Goal: Transaction & Acquisition: Purchase product/service

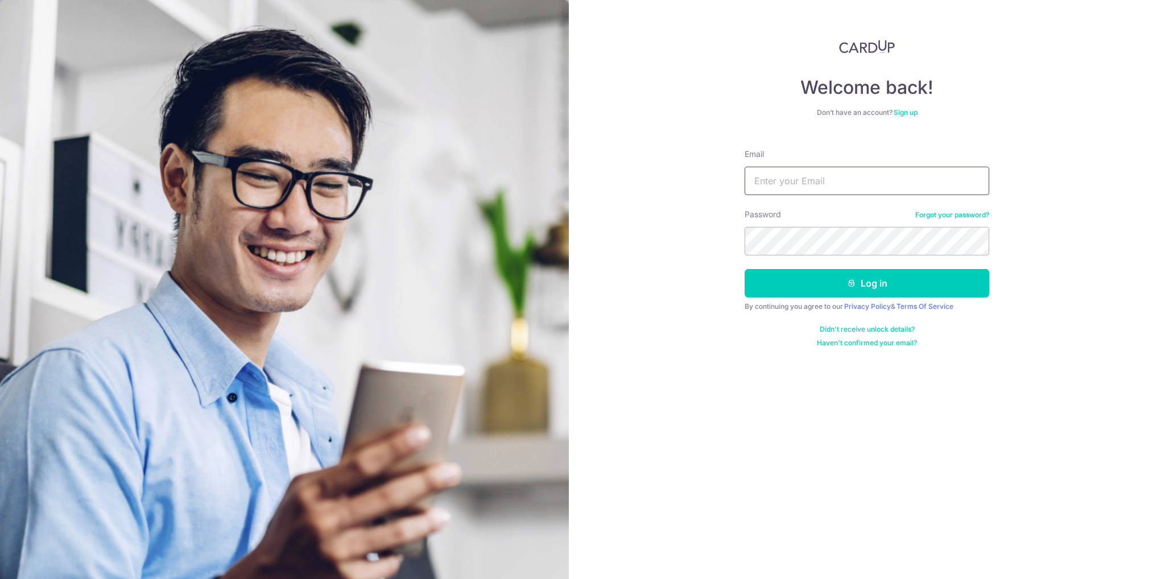
click at [818, 175] on input "Email" at bounding box center [866, 181] width 245 height 28
type input "[EMAIL_ADDRESS][DOMAIN_NAME]"
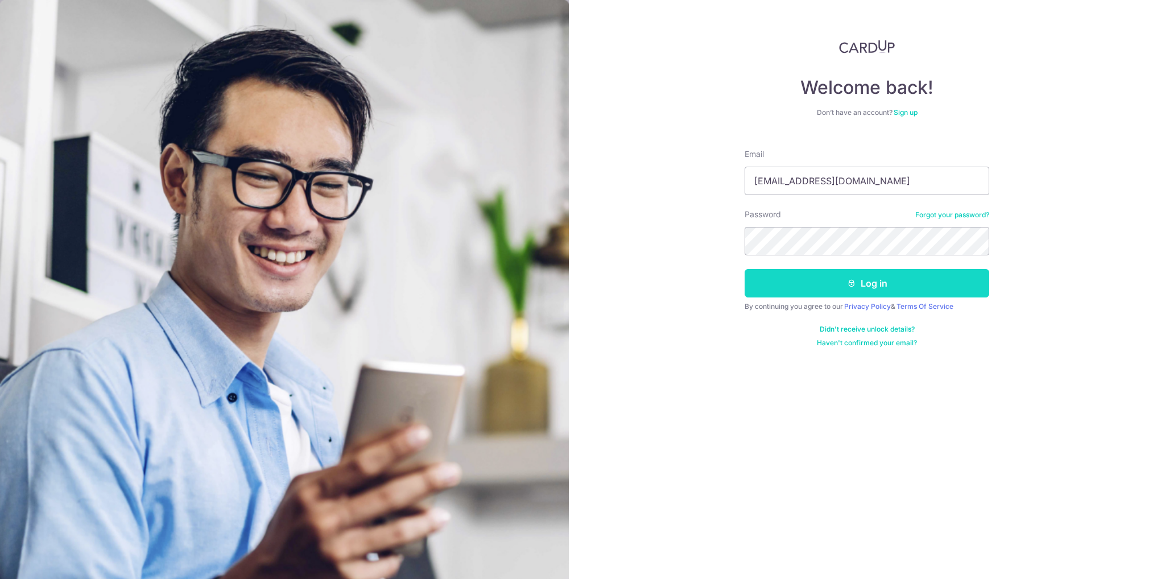
click at [849, 283] on icon "submit" at bounding box center [851, 283] width 9 height 9
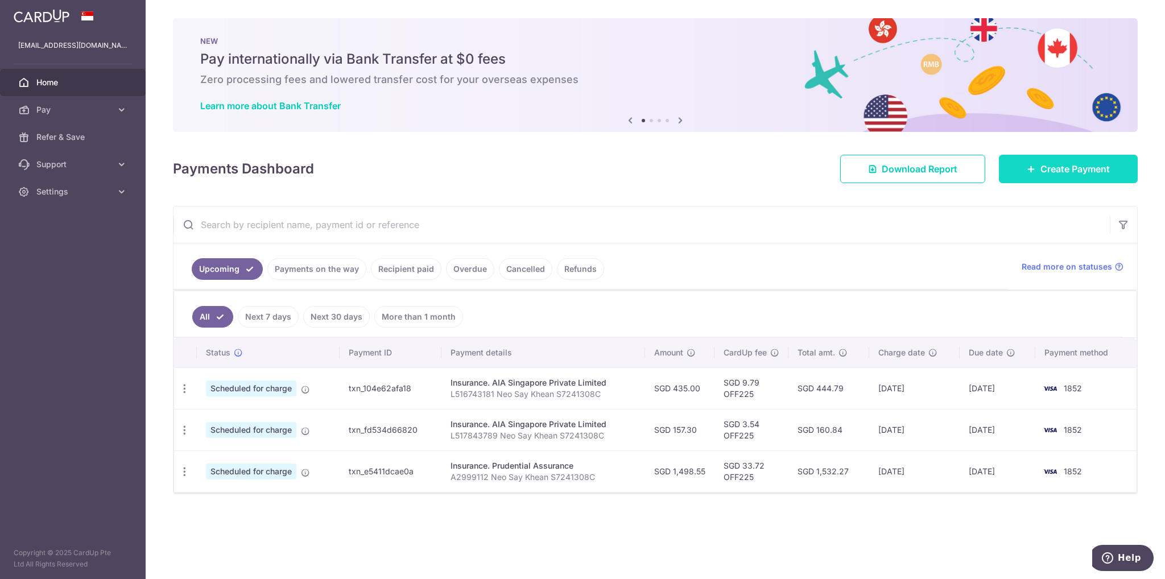
click at [1034, 165] on icon at bounding box center [1031, 168] width 9 height 9
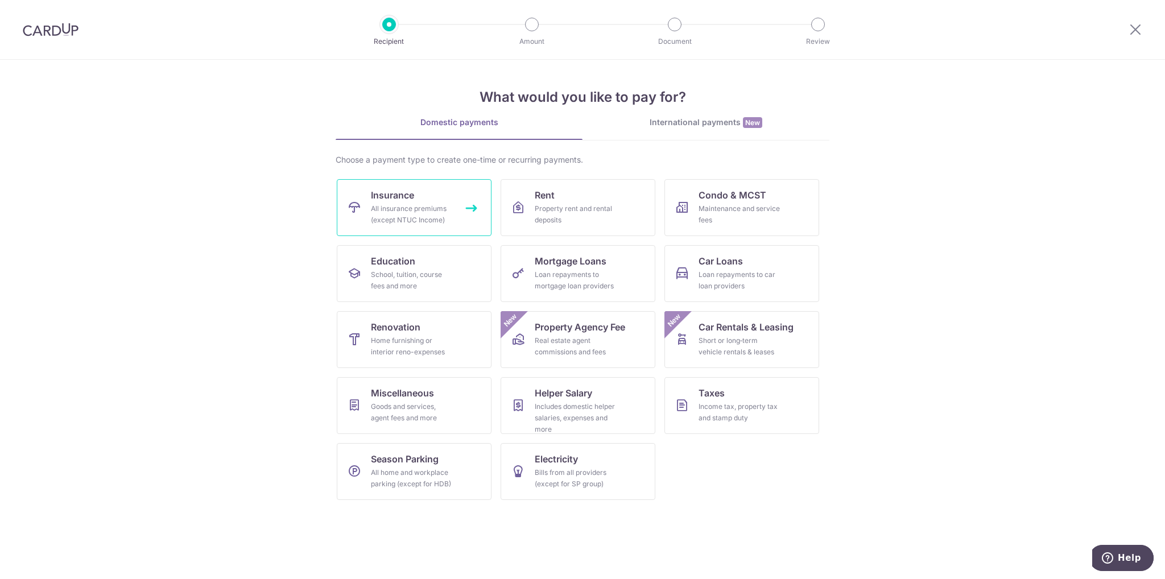
click at [391, 214] on div "All insurance premiums (except NTUC Income)" at bounding box center [412, 214] width 82 height 23
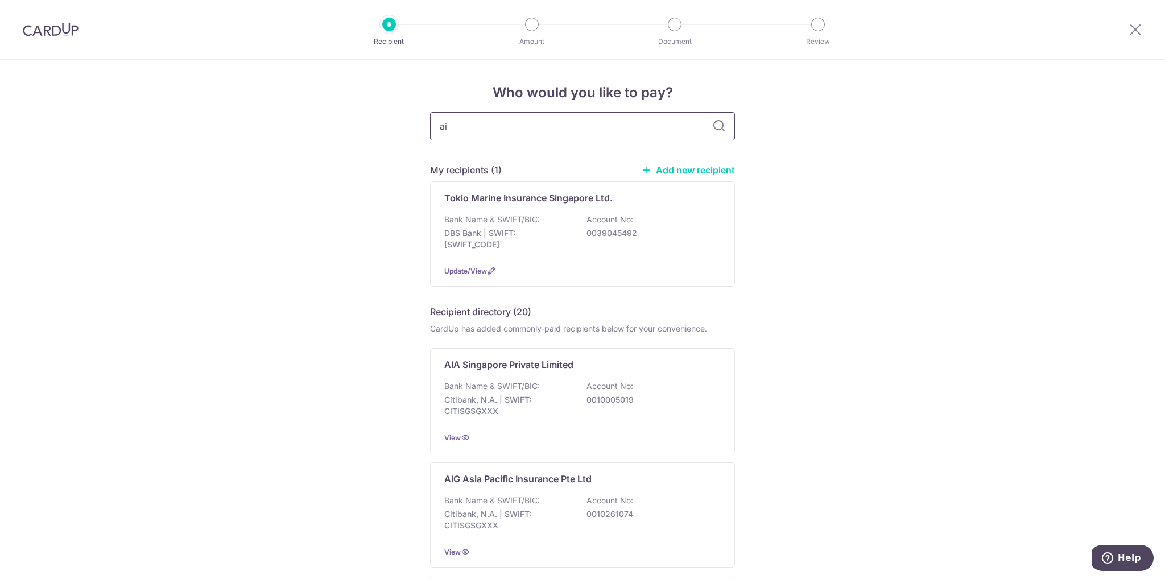
type input "aig"
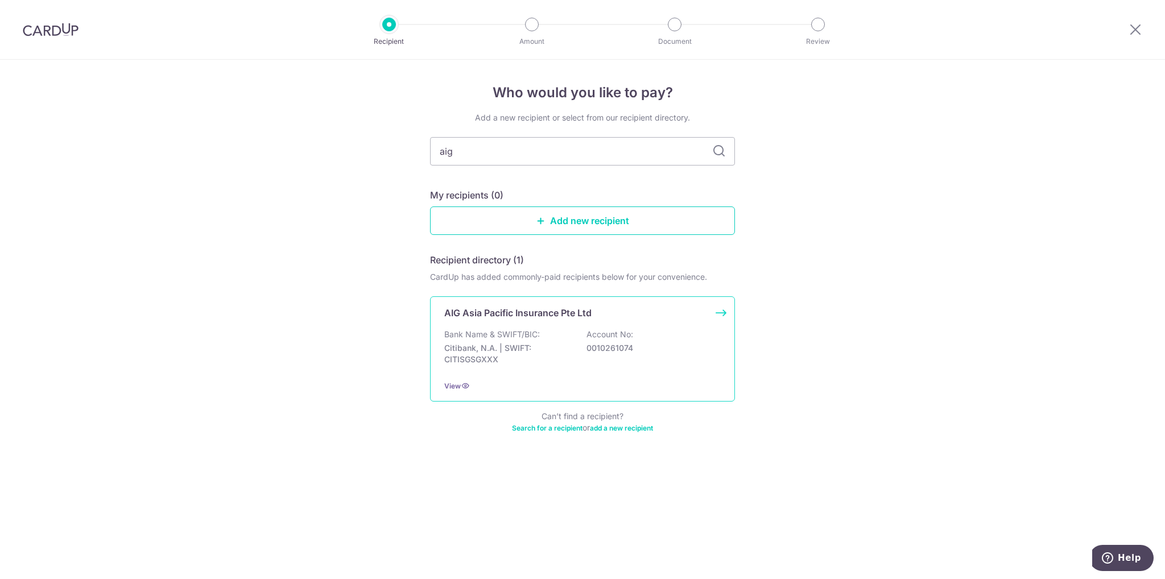
click at [502, 333] on p "Bank Name & SWIFT/BIC:" at bounding box center [492, 334] width 96 height 11
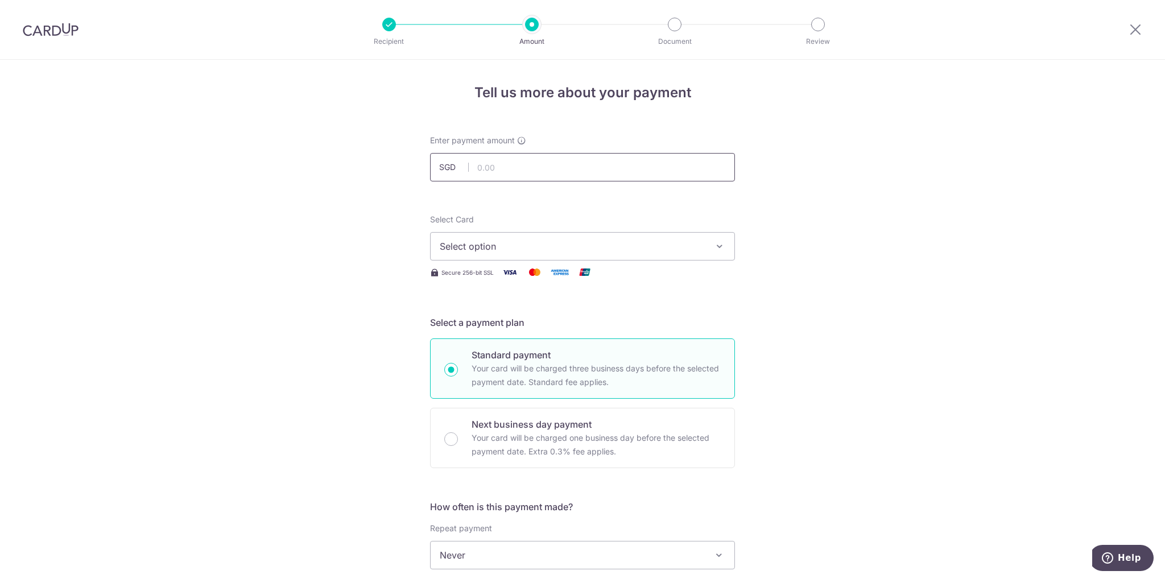
click at [527, 168] on input "text" at bounding box center [582, 167] width 305 height 28
type input "348.10"
click at [669, 293] on form "Enter payment amount SGD 348.10 348.10 Select Card Select option Add credit car…" at bounding box center [582, 585] width 305 height 900
click at [657, 249] on span "Select option" at bounding box center [572, 246] width 265 height 14
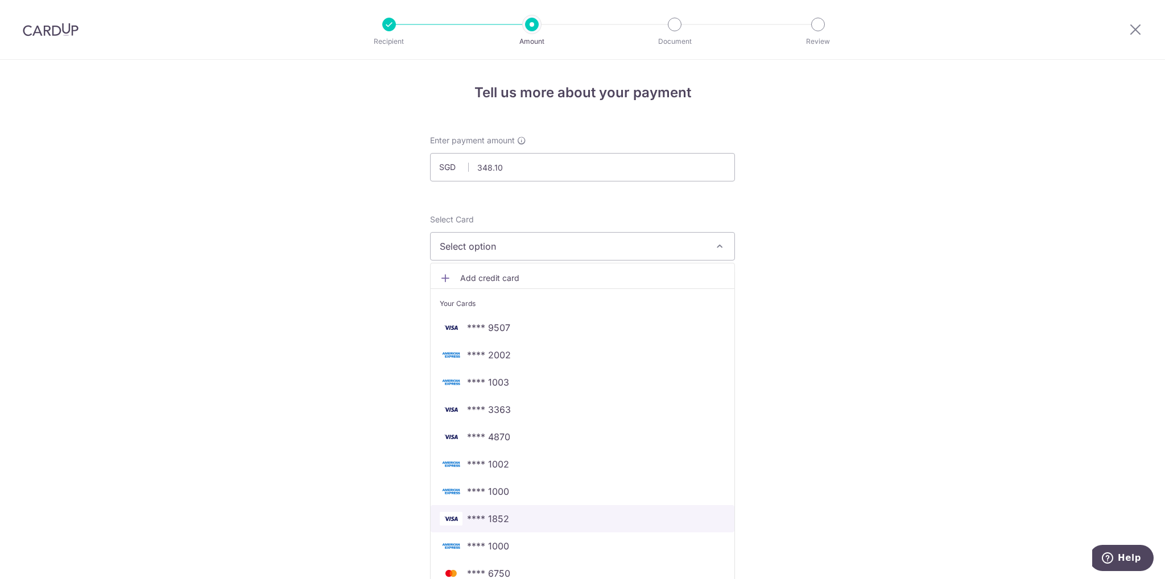
click at [517, 508] on link "**** 1852" at bounding box center [583, 518] width 304 height 27
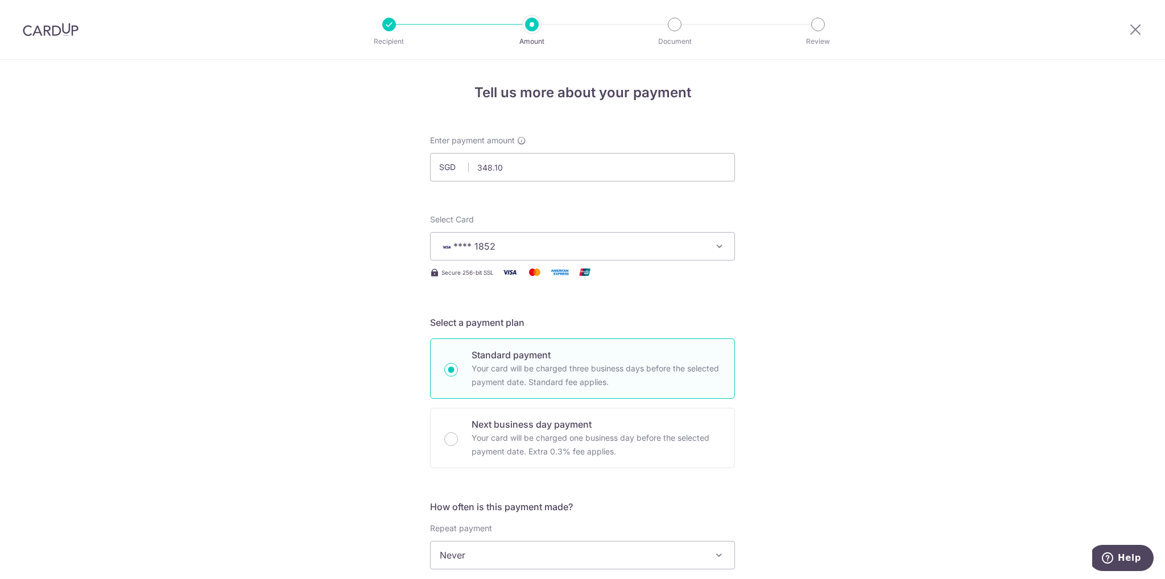
click at [301, 348] on div "Tell us more about your payment Enter payment amount SGD 348.10 348.10 Select C…" at bounding box center [582, 574] width 1165 height 1029
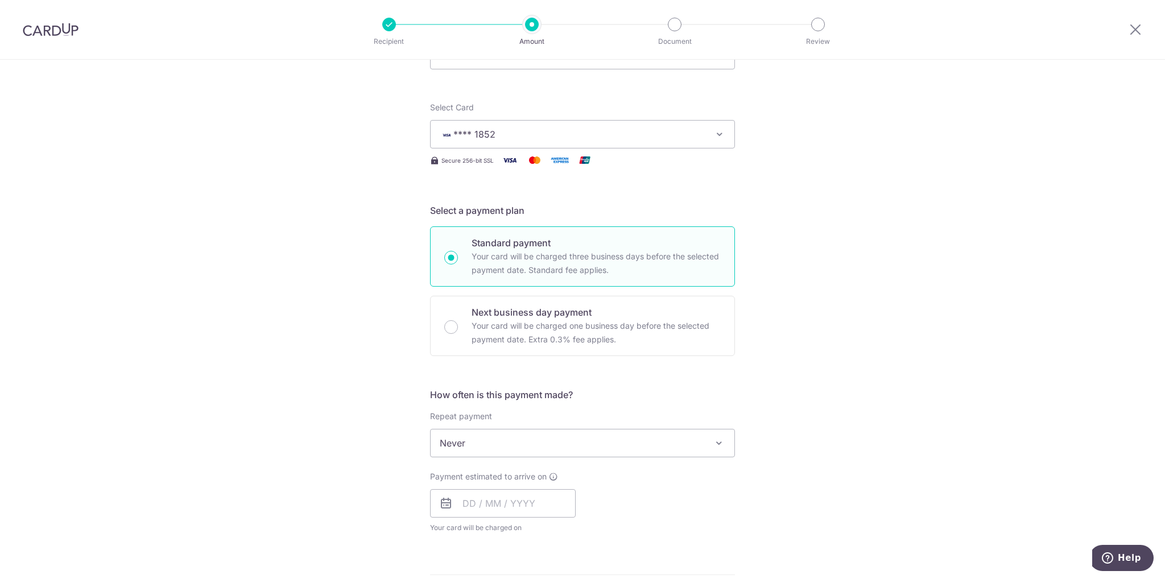
scroll to position [114, 0]
click at [457, 499] on input "text" at bounding box center [503, 501] width 146 height 28
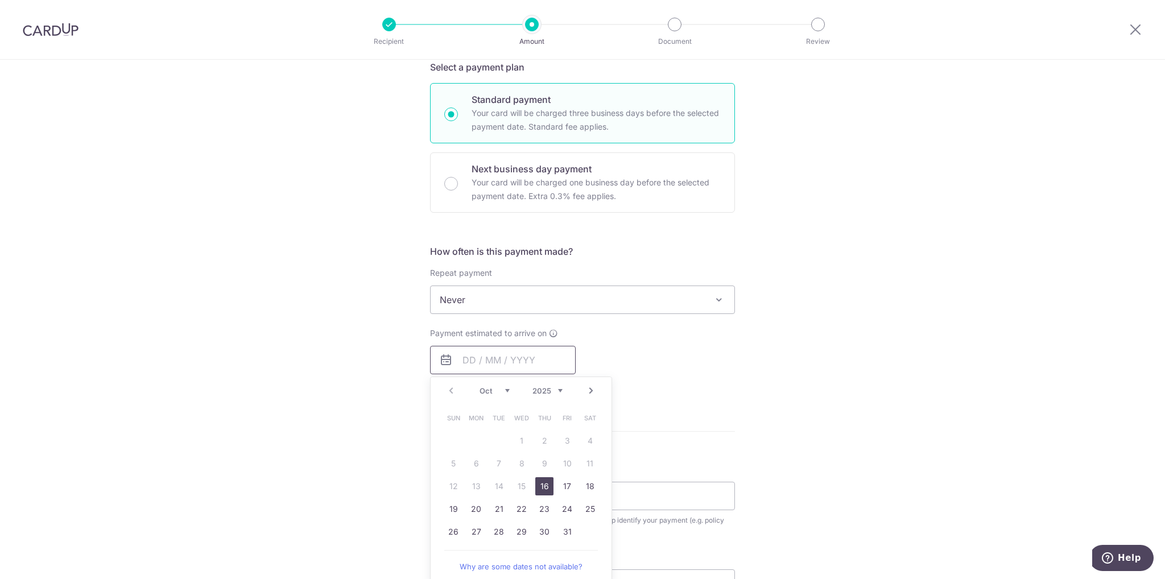
scroll to position [284, 0]
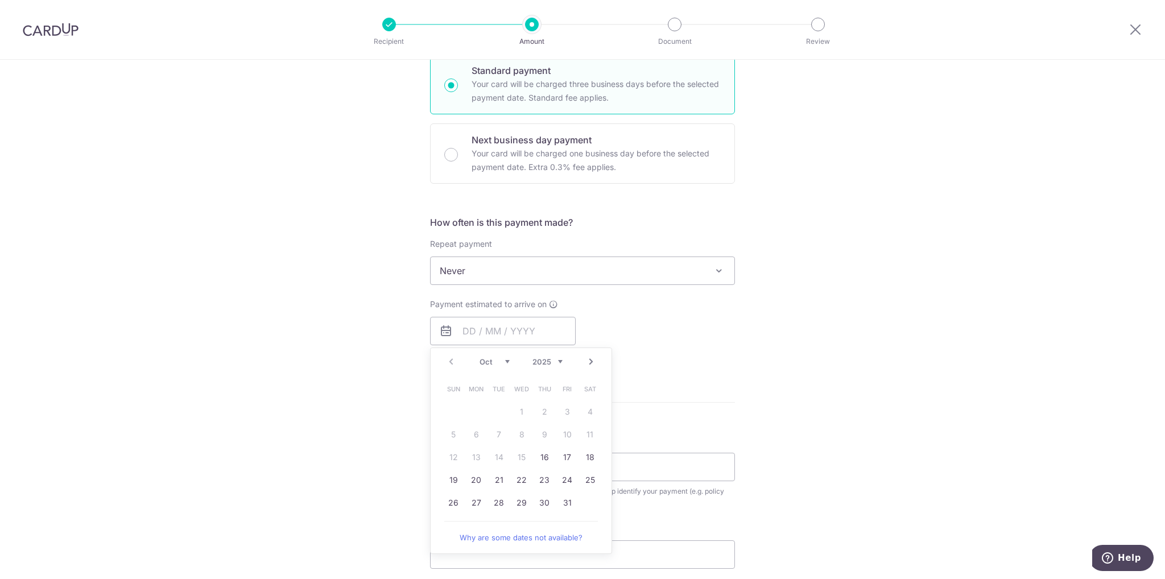
click at [488, 359] on select "Oct Nov Dec" at bounding box center [494, 361] width 30 height 9
click at [498, 498] on link "25" at bounding box center [499, 503] width 18 height 18
type input "[DATE]"
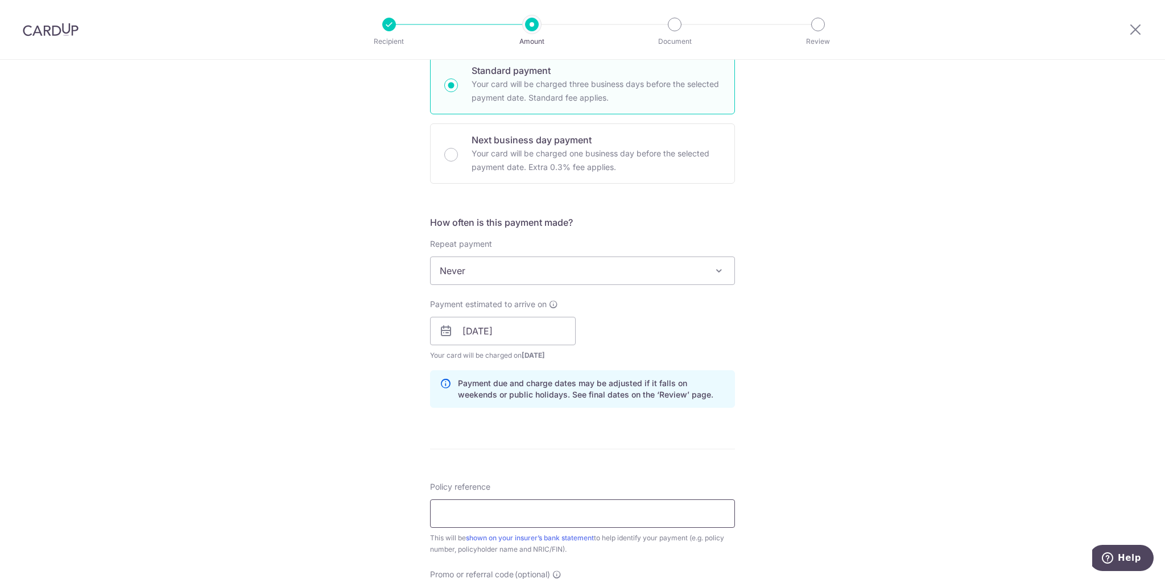
click at [491, 515] on input "Policy reference" at bounding box center [582, 513] width 305 height 28
type input "2202960193-02 V1 [PERSON_NAME]"
click at [346, 465] on div "Tell us more about your payment Enter payment amount SGD 348.10 348.10 Select C…" at bounding box center [582, 312] width 1165 height 1075
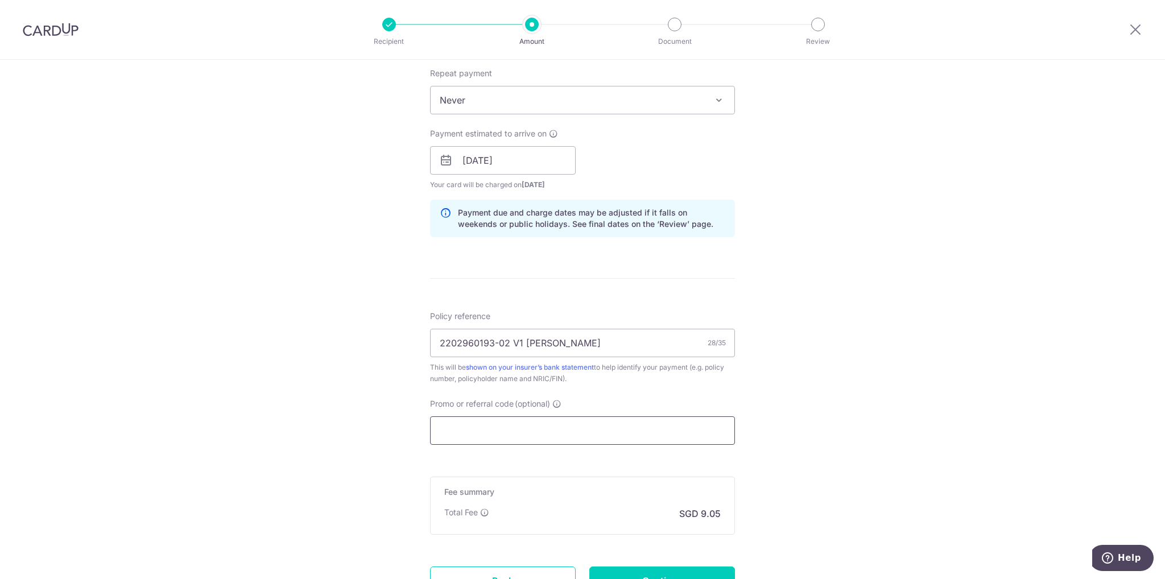
click at [470, 437] on input "Promo or referral code (optional)" at bounding box center [582, 430] width 305 height 28
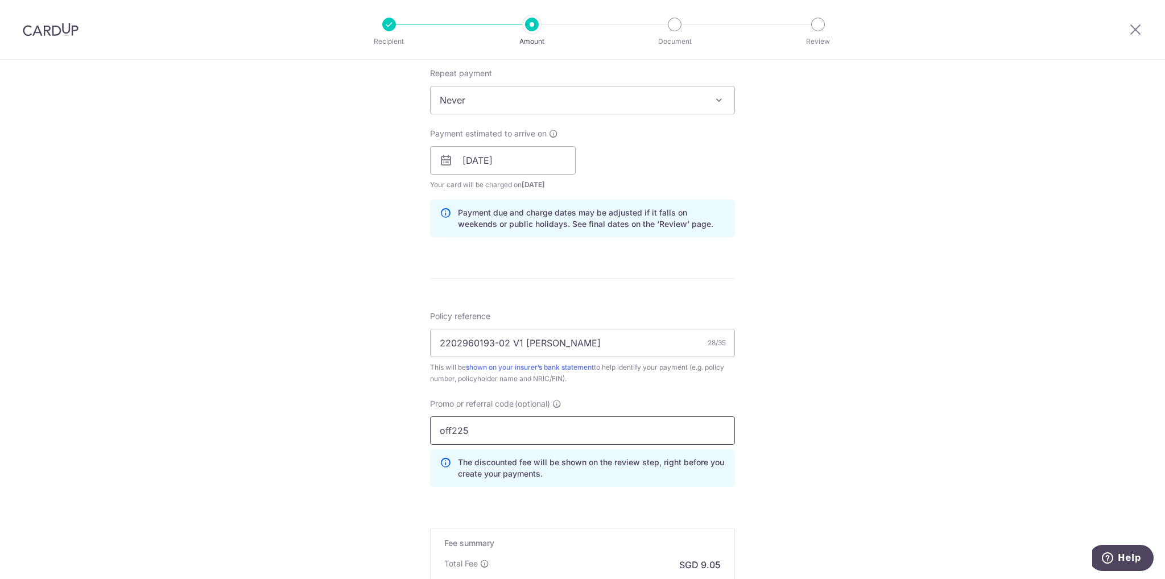
type input "off225"
drag, startPoint x: 746, startPoint y: 429, endPoint x: 760, endPoint y: 429, distance: 13.6
click at [747, 429] on div "Tell us more about your payment Enter payment amount SGD 348.10 348.10 Select C…" at bounding box center [582, 168] width 1165 height 1127
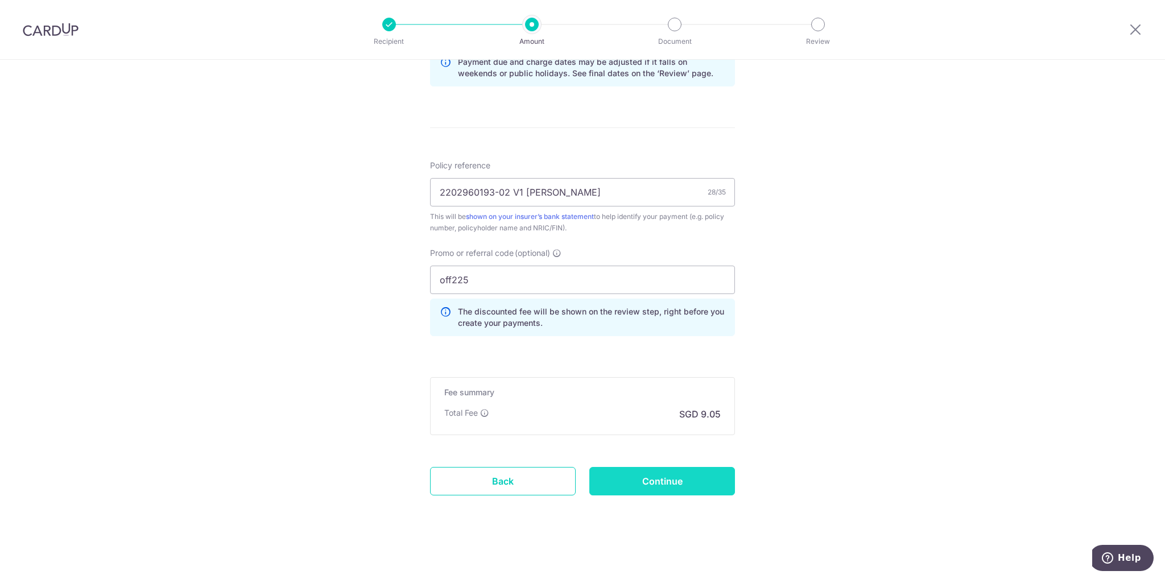
click at [649, 487] on input "Continue" at bounding box center [662, 481] width 146 height 28
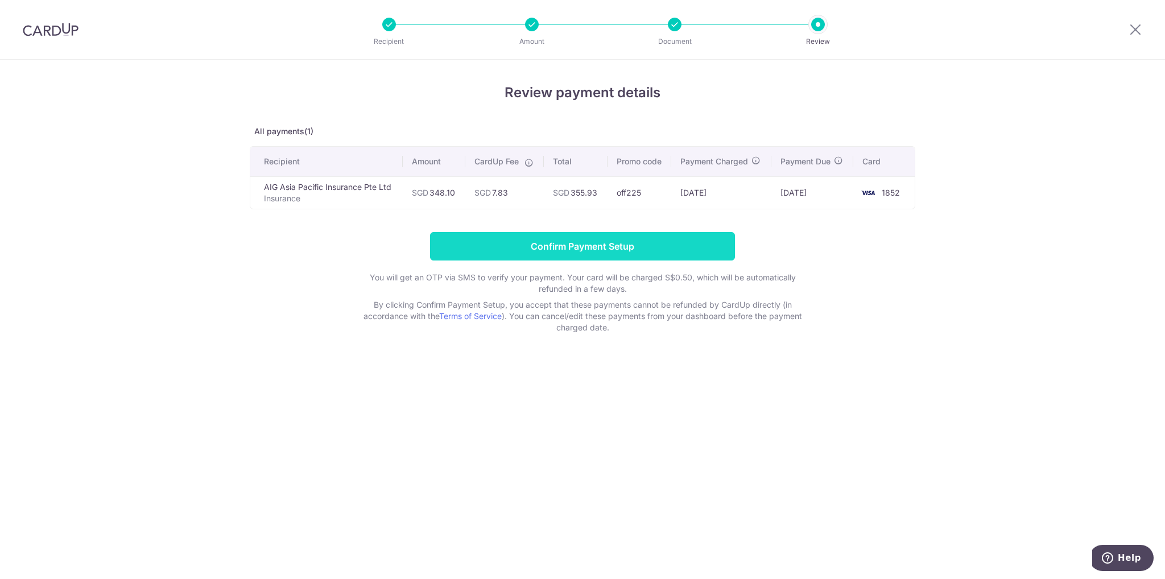
click at [552, 247] on input "Confirm Payment Setup" at bounding box center [582, 246] width 305 height 28
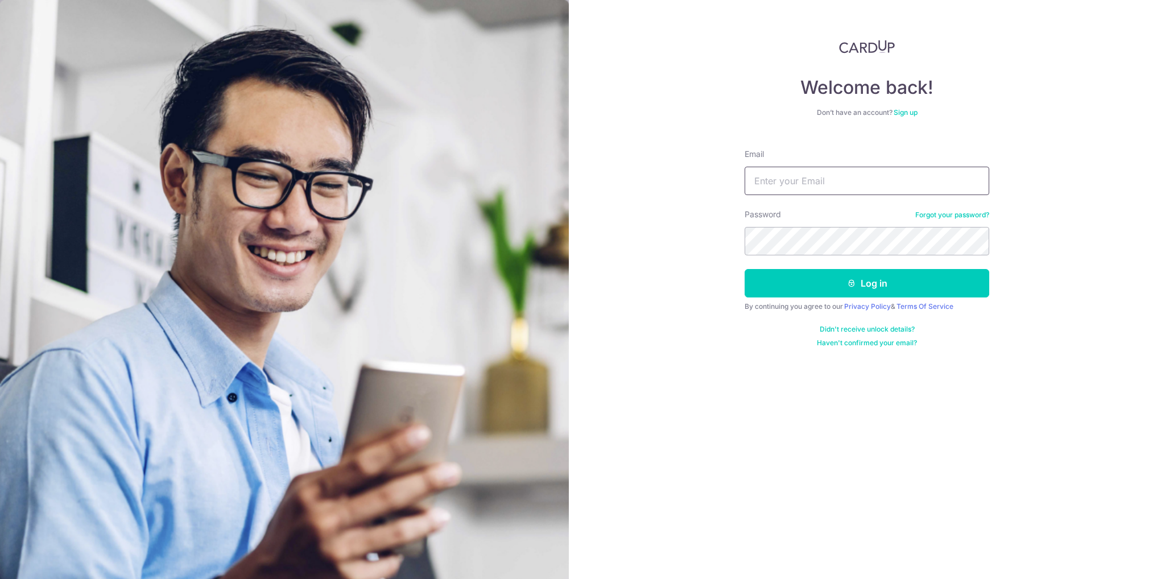
click at [773, 180] on input "Email" at bounding box center [866, 181] width 245 height 28
type input "[EMAIL_ADDRESS][DOMAIN_NAME]"
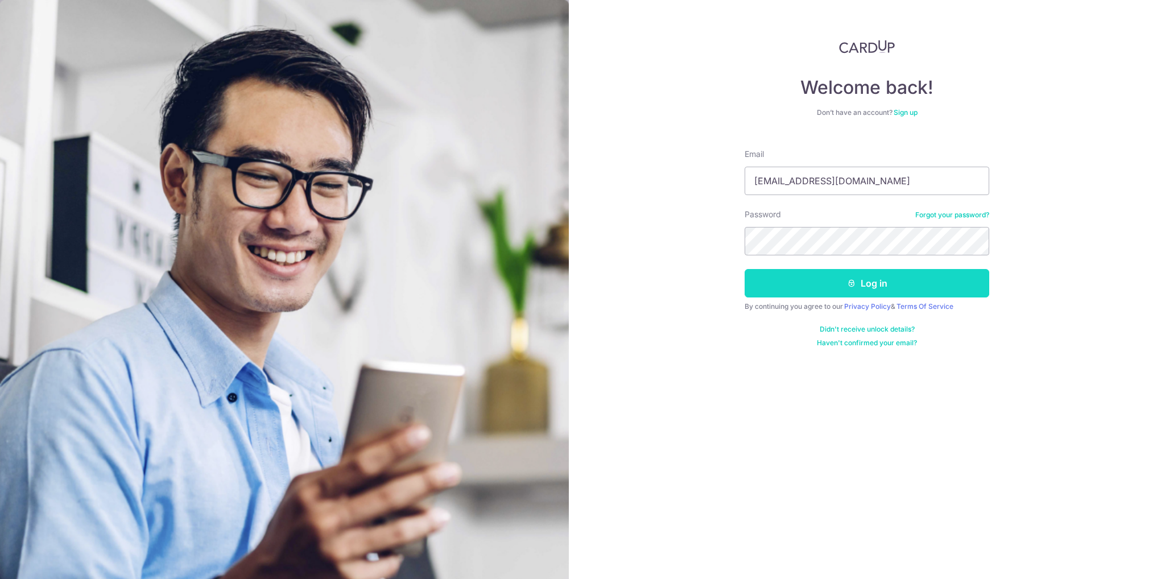
click at [881, 283] on button "Log in" at bounding box center [866, 283] width 245 height 28
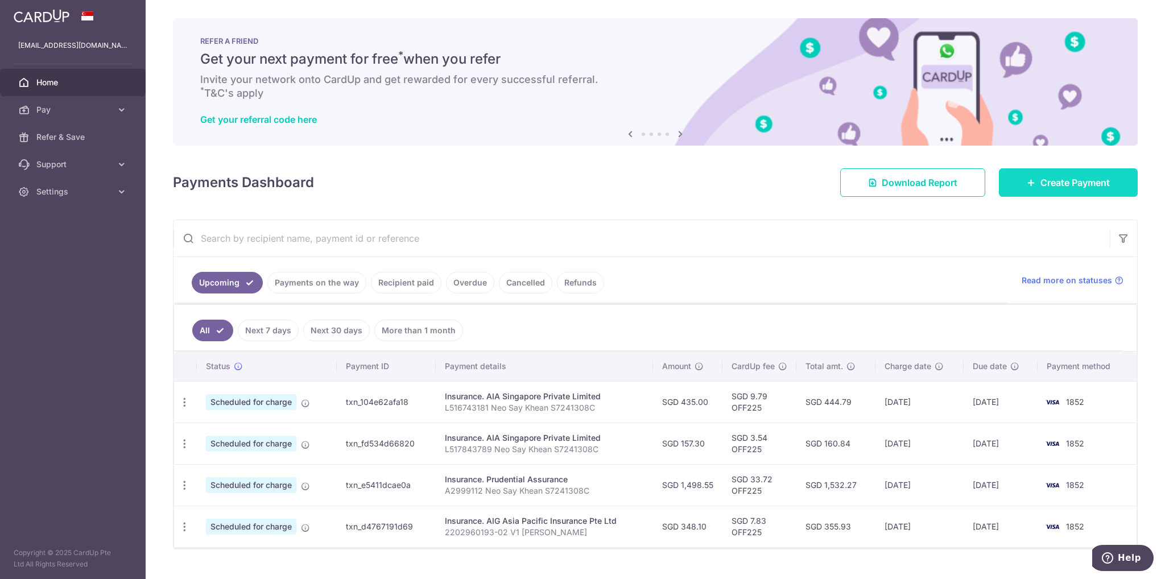
click at [1059, 184] on span "Create Payment" at bounding box center [1074, 183] width 69 height 14
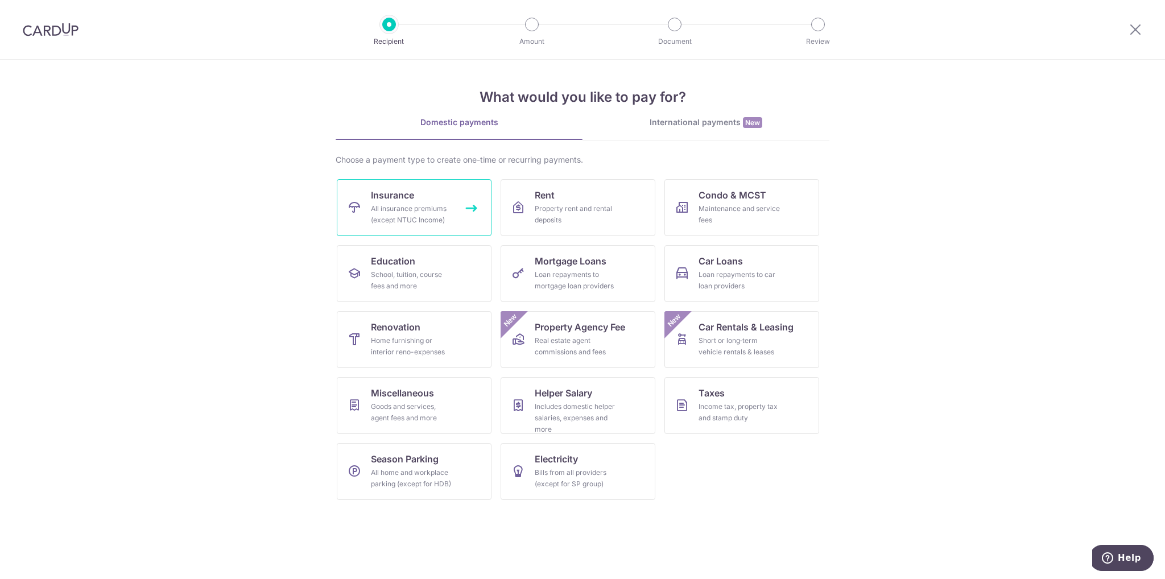
click at [403, 204] on div "All insurance premiums (except NTUC Income)" at bounding box center [412, 214] width 82 height 23
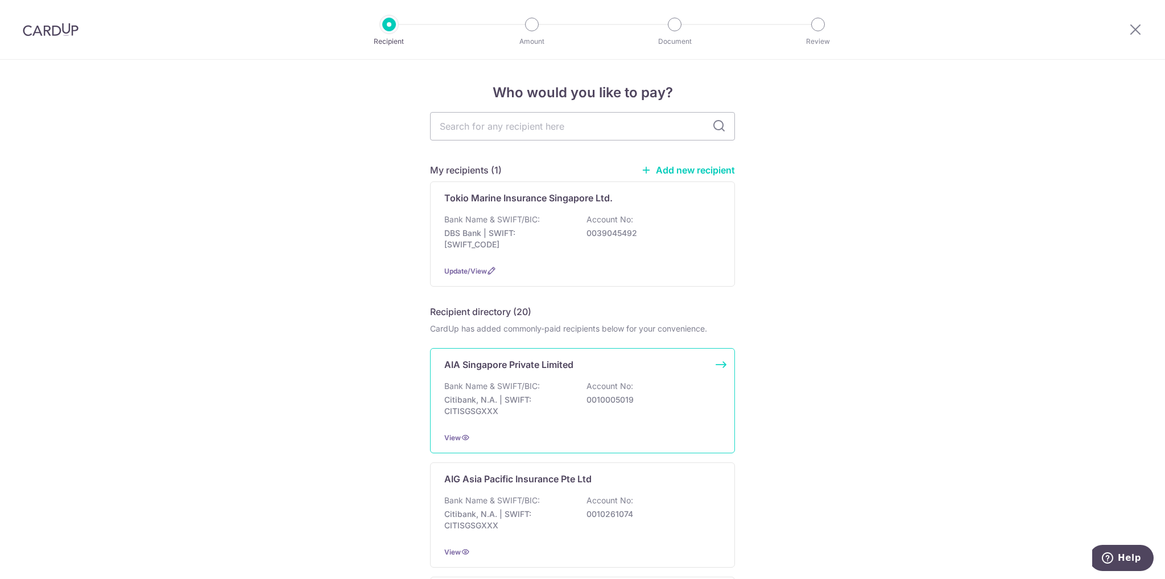
click at [485, 415] on p "Citibank, N.A. | SWIFT: CITISGSGXXX" at bounding box center [507, 405] width 127 height 23
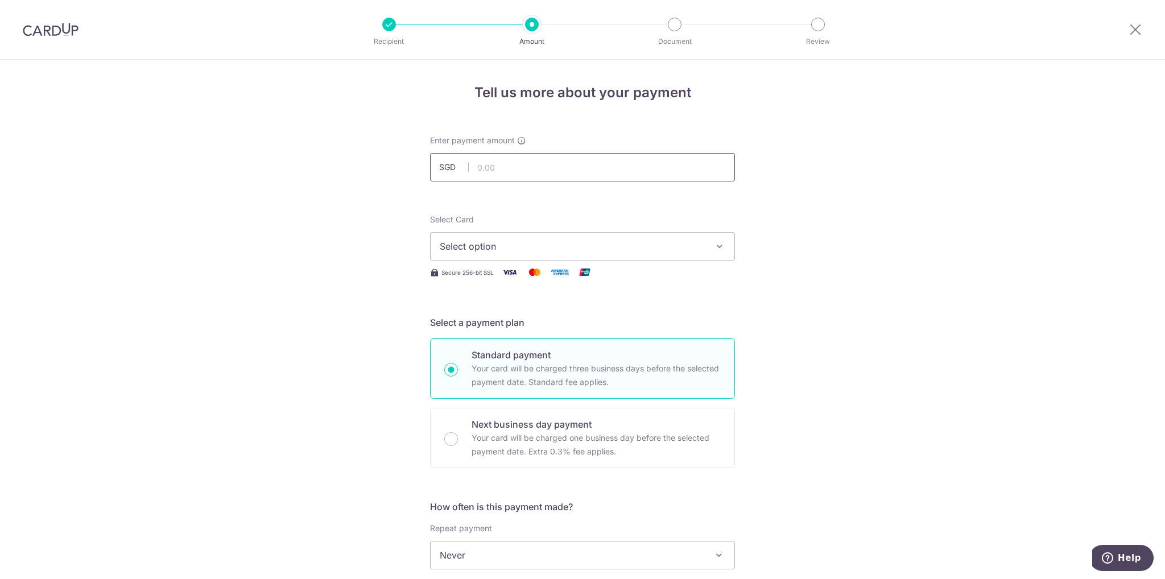
click at [514, 173] on input "text" at bounding box center [582, 167] width 305 height 28
type input "1,155.00"
click at [536, 245] on span "Select option" at bounding box center [572, 246] width 265 height 14
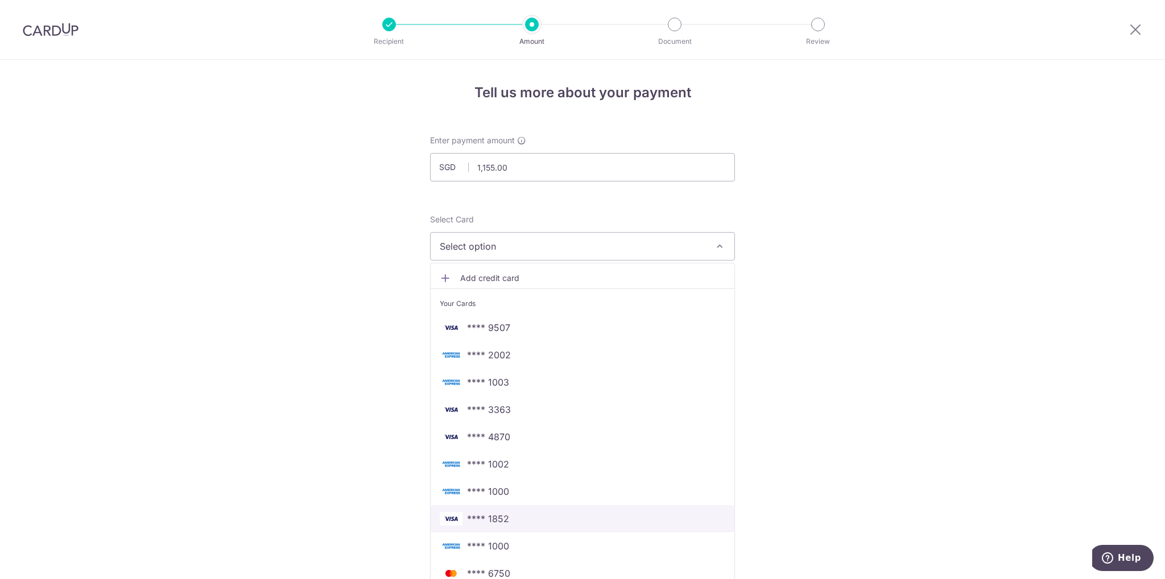
click at [501, 518] on span "**** 1852" at bounding box center [488, 519] width 42 height 14
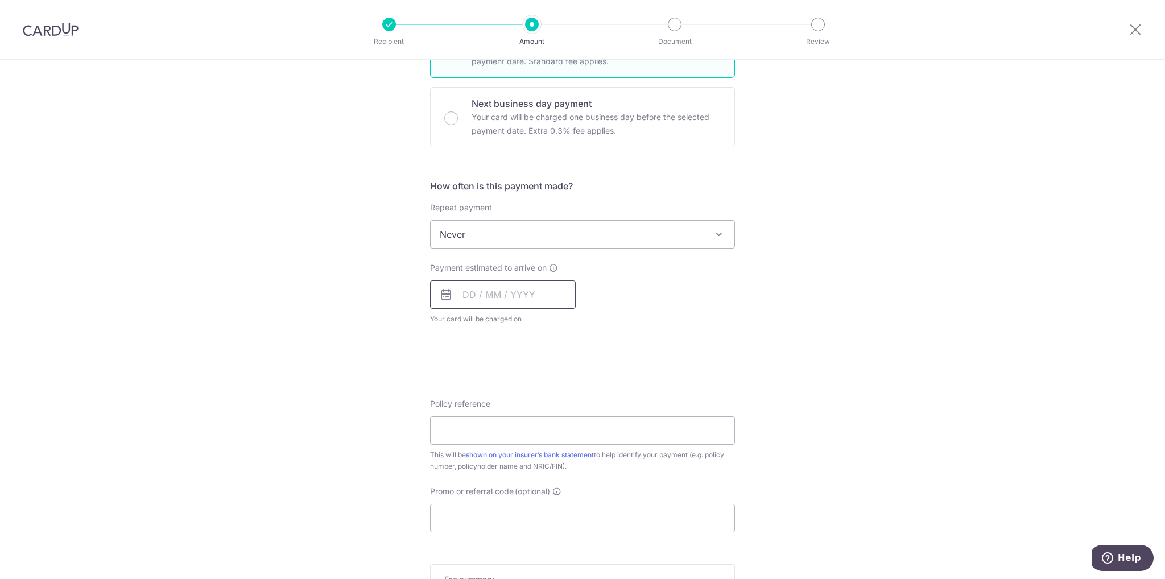
scroll to position [341, 0]
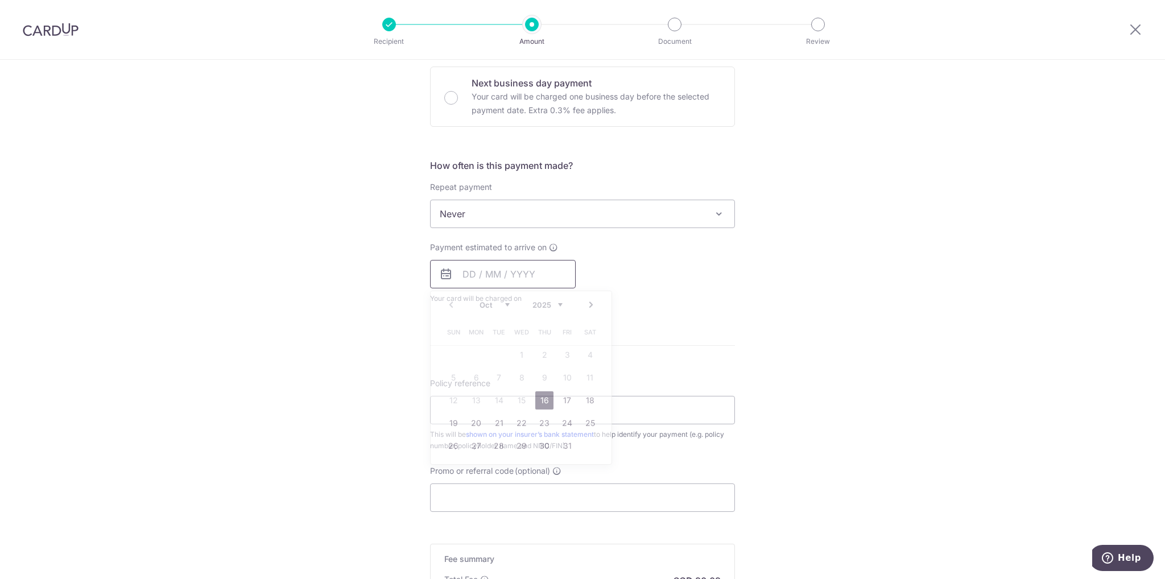
click at [457, 278] on input "text" at bounding box center [503, 274] width 146 height 28
click at [473, 424] on link "20" at bounding box center [476, 423] width 18 height 18
type input "20/10/2025"
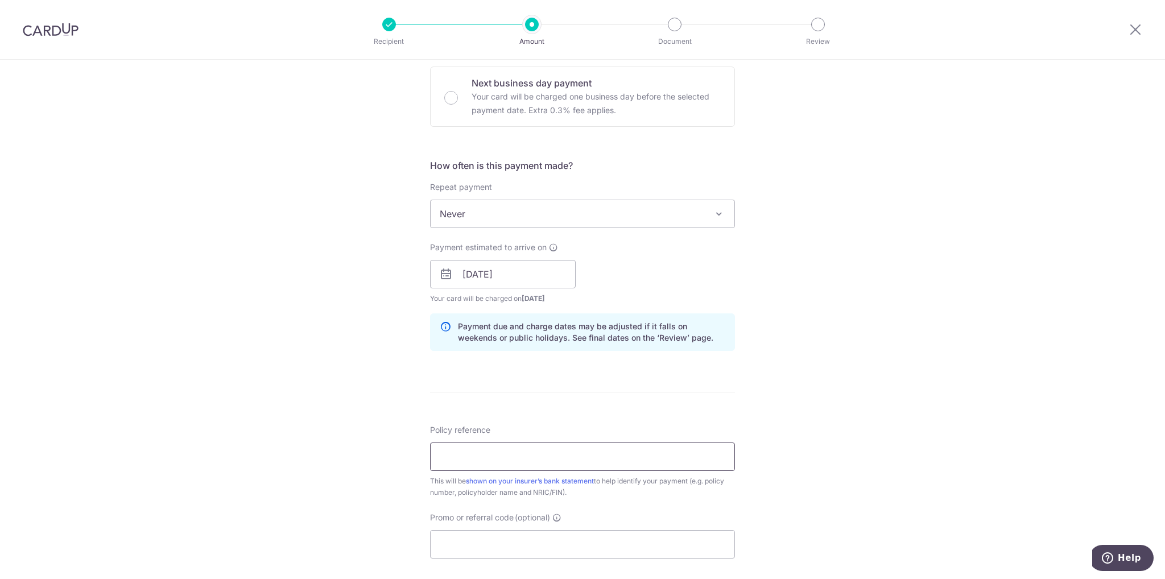
click at [482, 456] on input "Policy reference" at bounding box center [582, 456] width 305 height 28
paste input "L526060236 Yvonne Tan S1828342E"
type input "L526060236 Yvonne Tan S1828342E"
click at [506, 544] on input "Promo or referral code (optional)" at bounding box center [582, 544] width 305 height 28
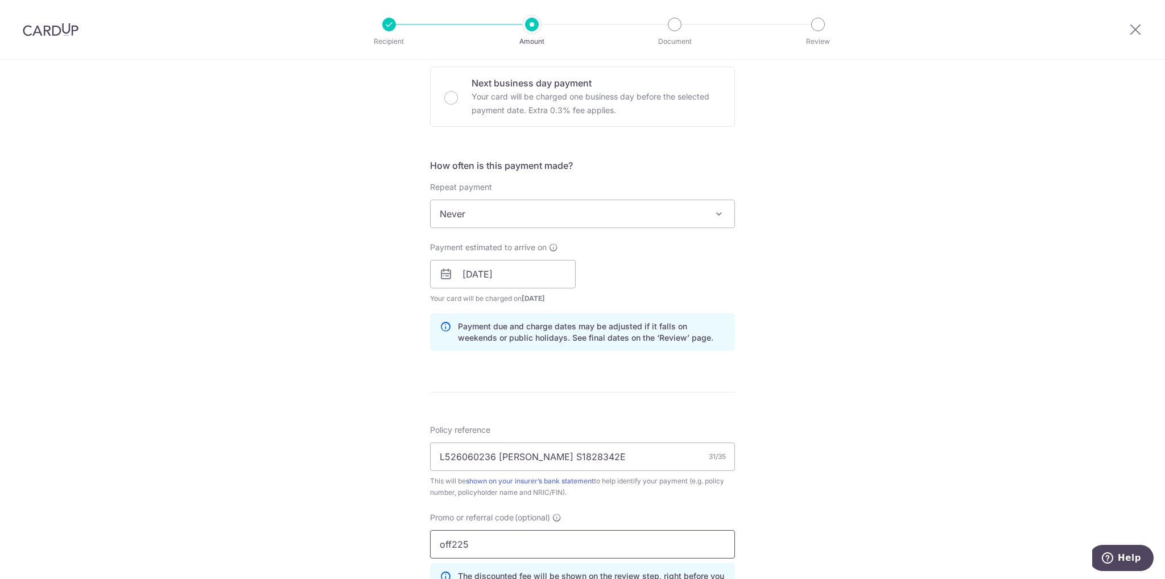
type input "off225"
click at [367, 527] on div "Tell us more about your payment Enter payment amount SGD 1,155.00 1155.00 Selec…" at bounding box center [582, 281] width 1165 height 1127
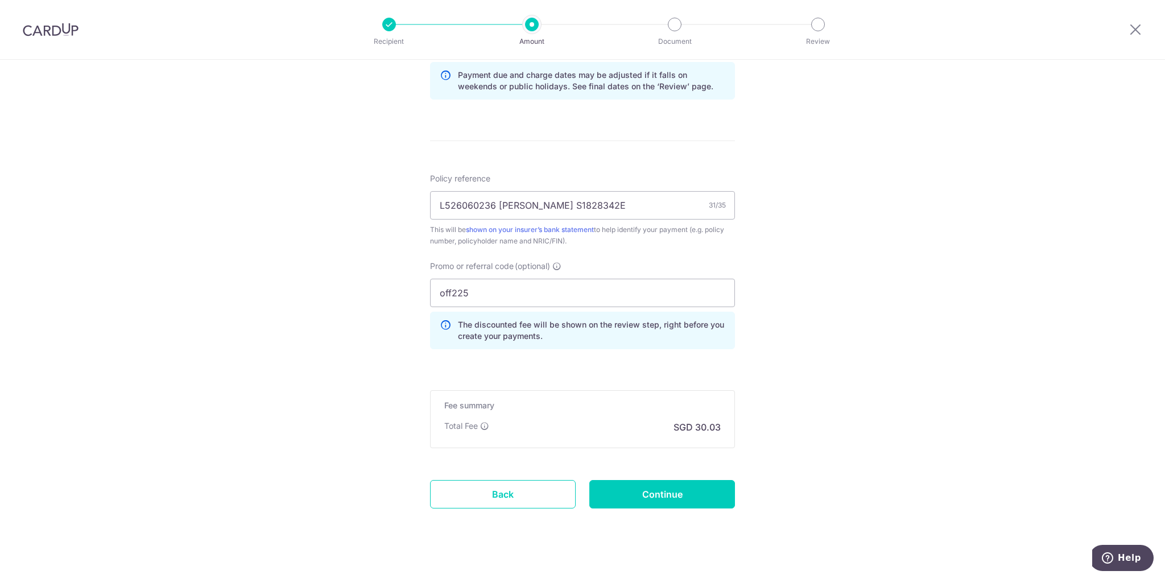
scroll to position [606, 0]
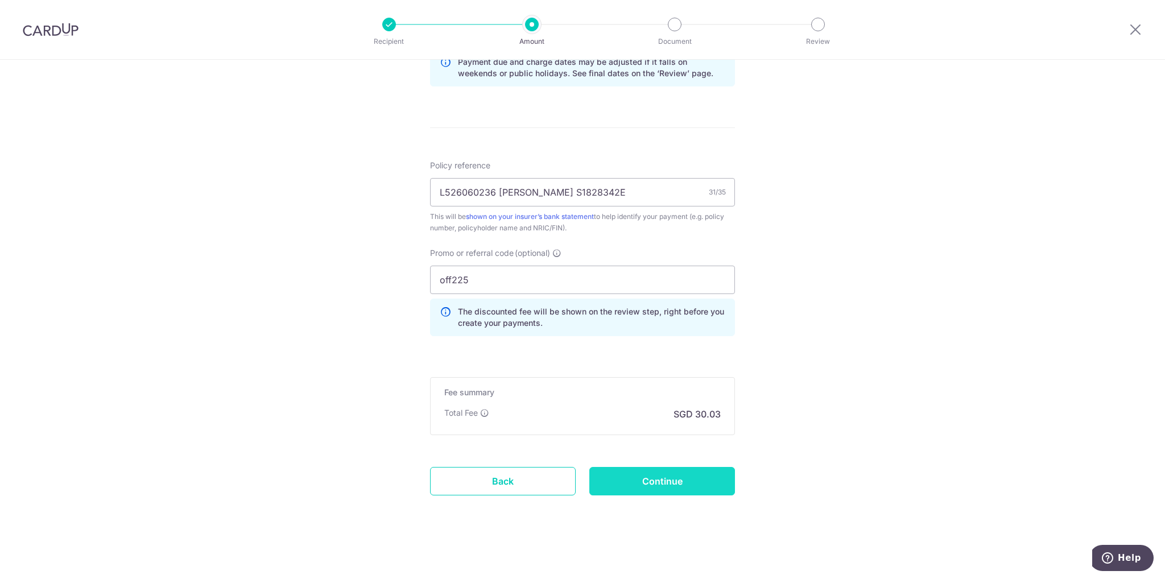
click at [670, 483] on input "Continue" at bounding box center [662, 481] width 146 height 28
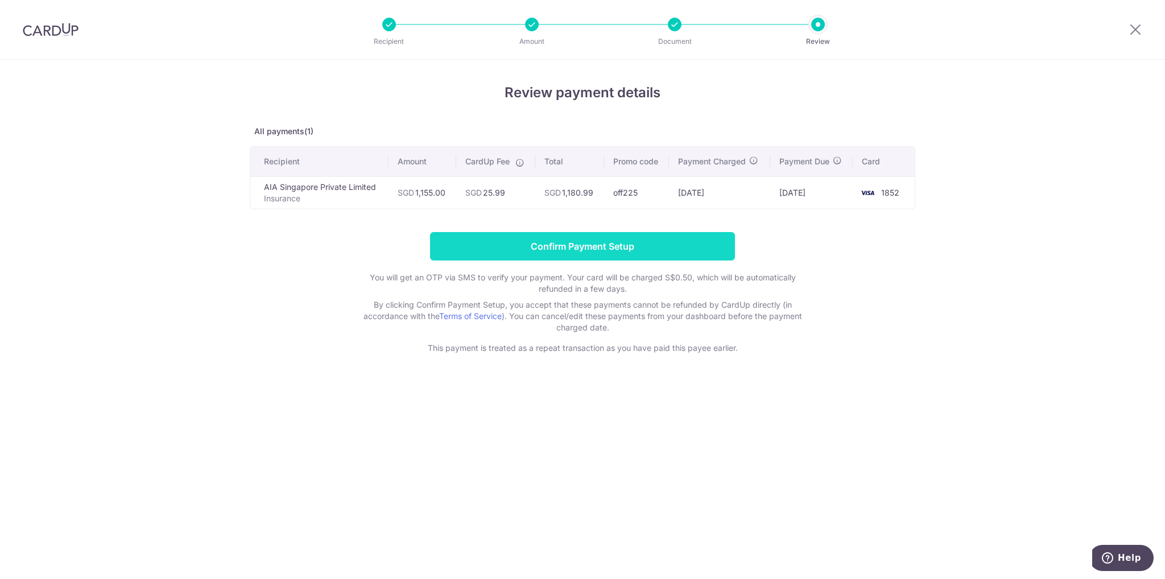
click at [552, 249] on input "Confirm Payment Setup" at bounding box center [582, 246] width 305 height 28
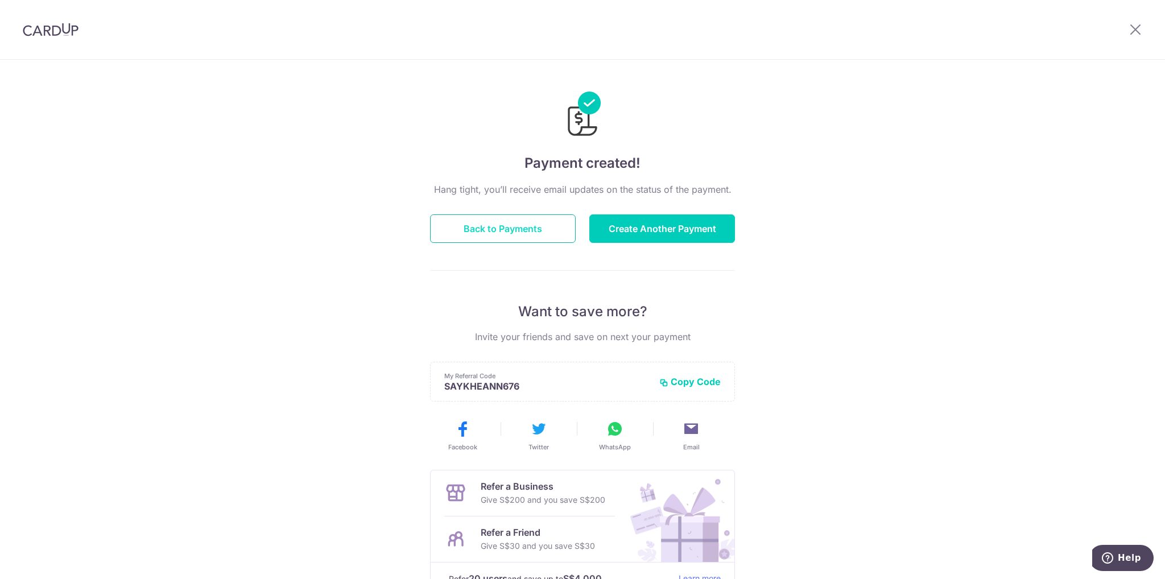
click at [516, 233] on button "Back to Payments" at bounding box center [503, 228] width 146 height 28
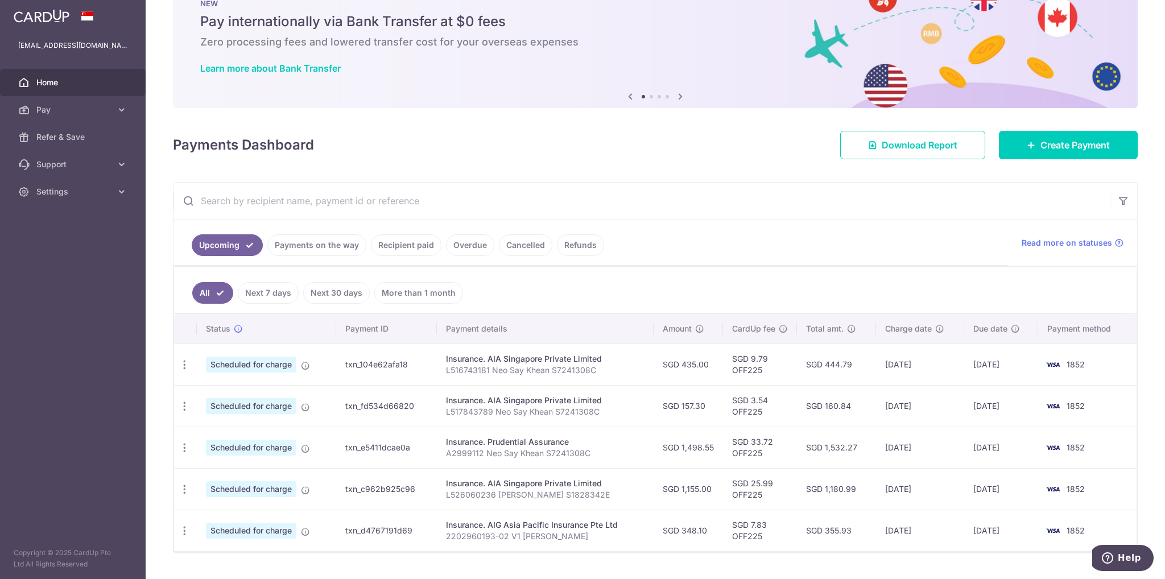
scroll to position [63, 0]
